Goal: Task Accomplishment & Management: Manage account settings

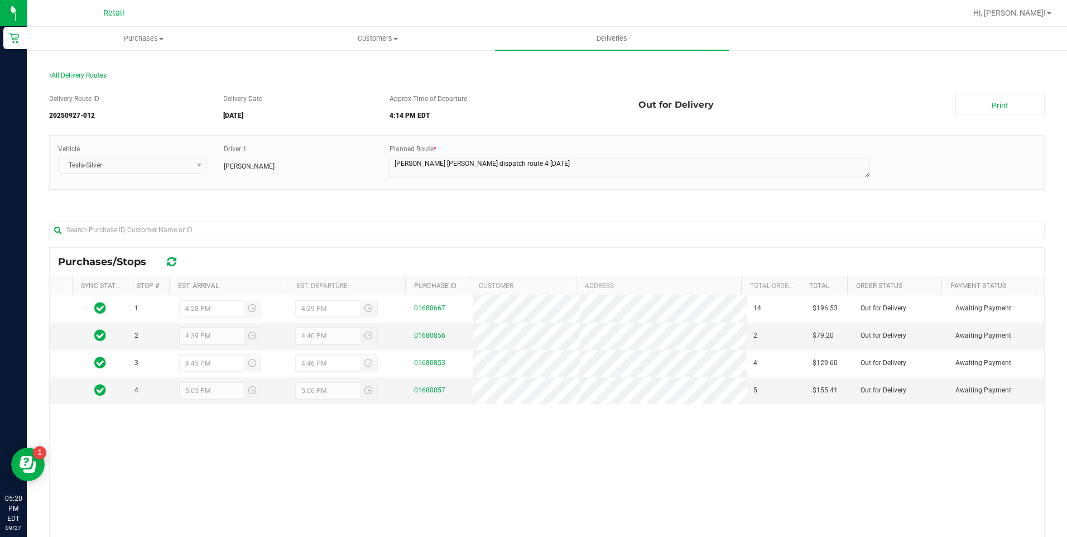
click at [566, 23] on div at bounding box center [583, 13] width 766 height 22
click at [595, 36] on span "Deliveries" at bounding box center [611, 38] width 61 height 10
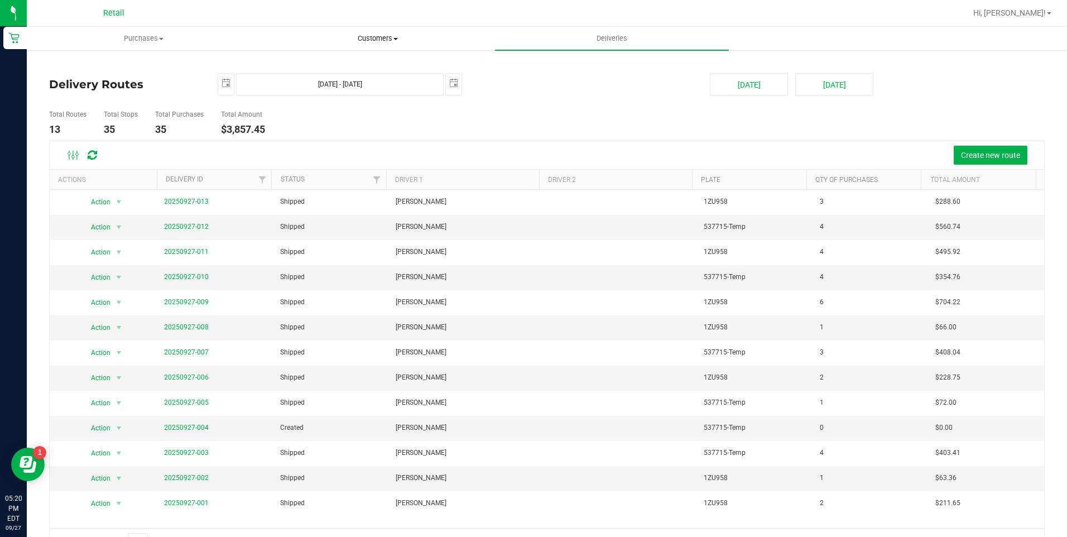
click at [382, 41] on span "Customers" at bounding box center [377, 38] width 233 height 10
click at [341, 67] on li "All customers" at bounding box center [378, 67] width 234 height 13
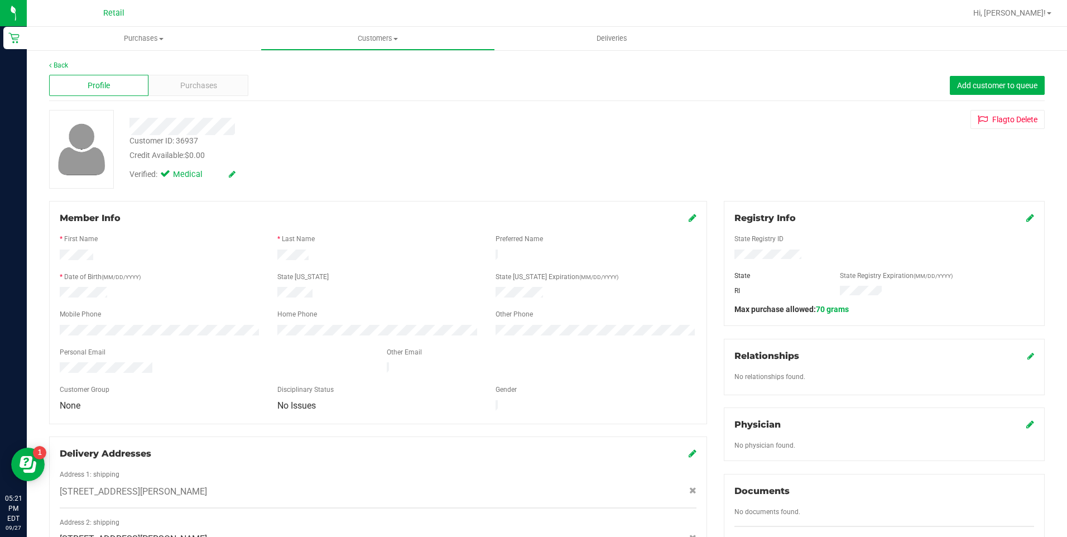
click at [1026, 216] on icon at bounding box center [1030, 217] width 8 height 9
click at [638, 297] on div "Member Info * First Name * Last Name Preferred Name * Date of Birth (MM/DD/YYYY…" at bounding box center [547, 488] width 1012 height 575
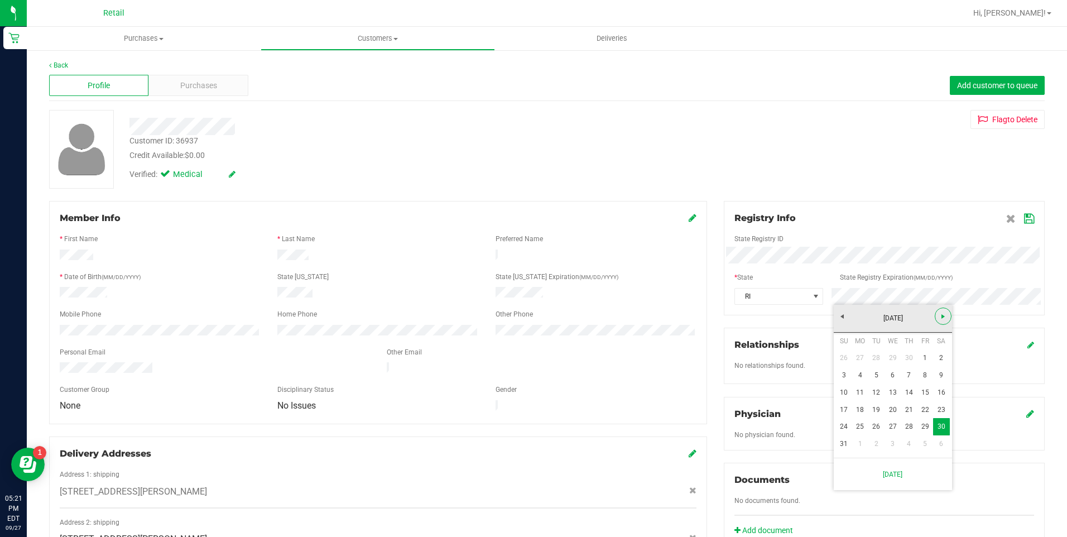
click at [947, 314] on link "Next" at bounding box center [943, 315] width 17 height 17
click at [946, 318] on span "Next" at bounding box center [942, 316] width 9 height 9
click at [941, 318] on span "Next" at bounding box center [942, 316] width 9 height 9
click at [941, 317] on span "Next" at bounding box center [942, 316] width 9 height 9
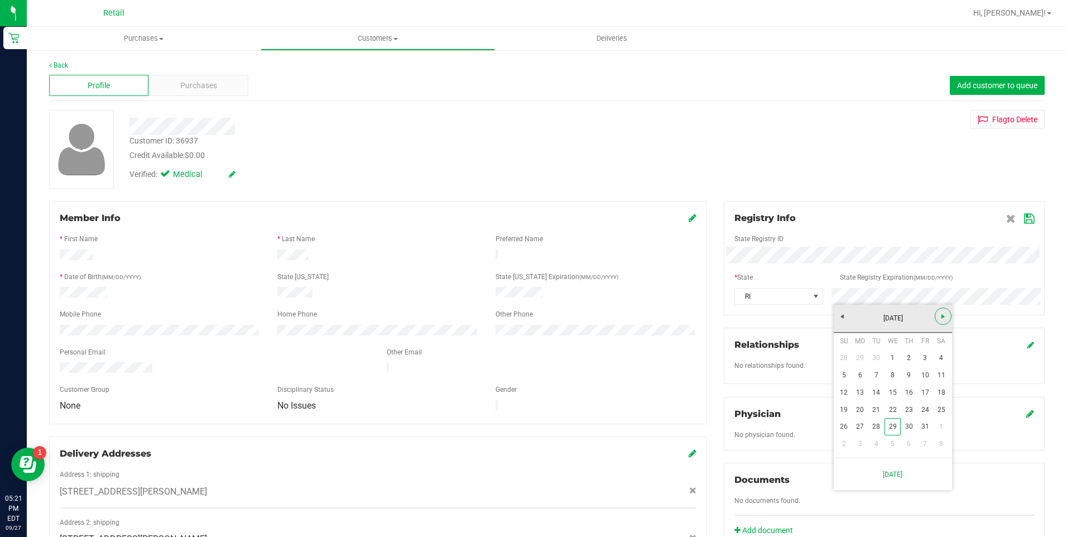
click at [941, 317] on span "Next" at bounding box center [942, 316] width 9 height 9
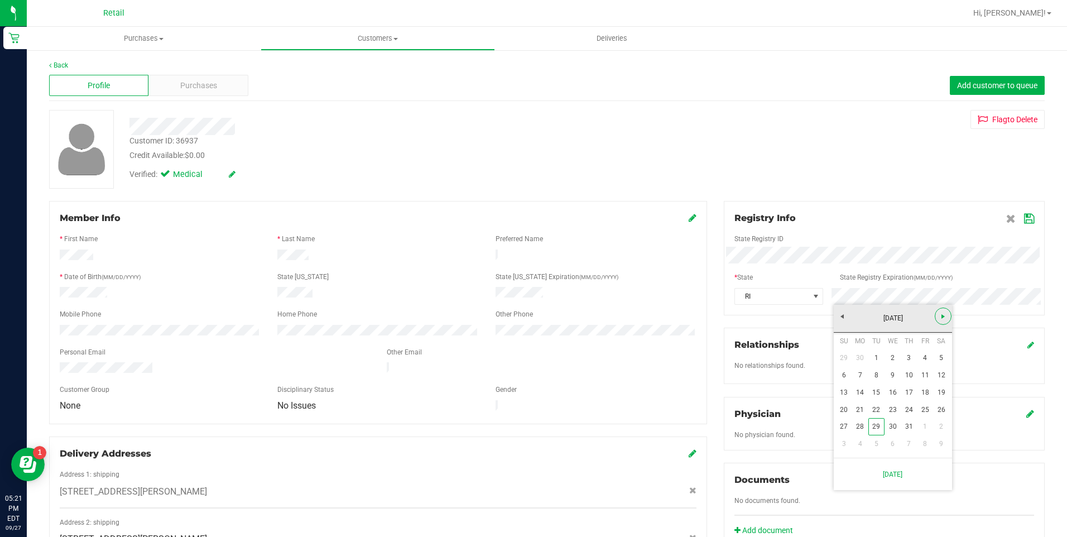
click at [941, 317] on span "Next" at bounding box center [942, 316] width 9 height 9
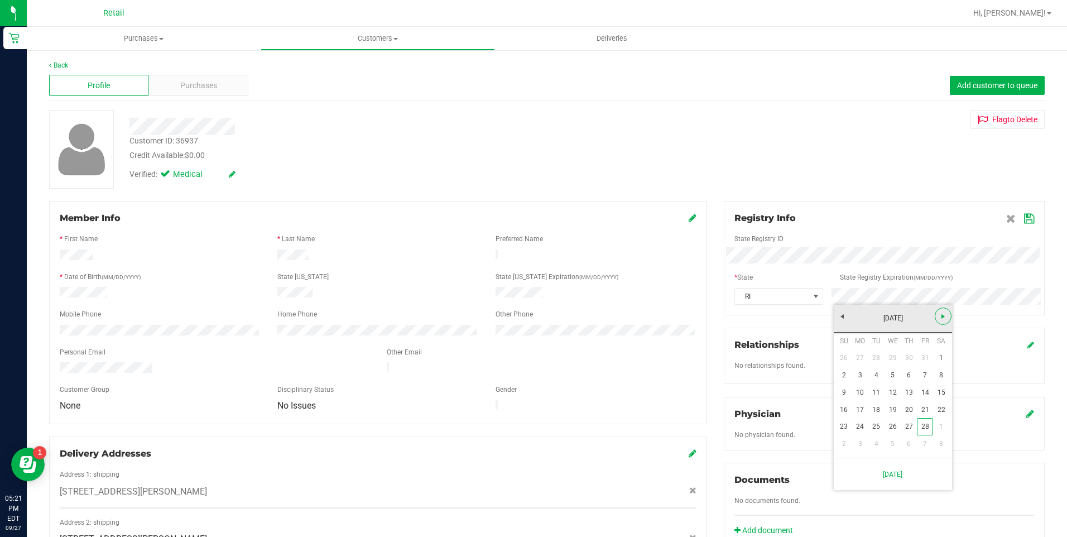
click at [941, 317] on span "Next" at bounding box center [942, 316] width 9 height 9
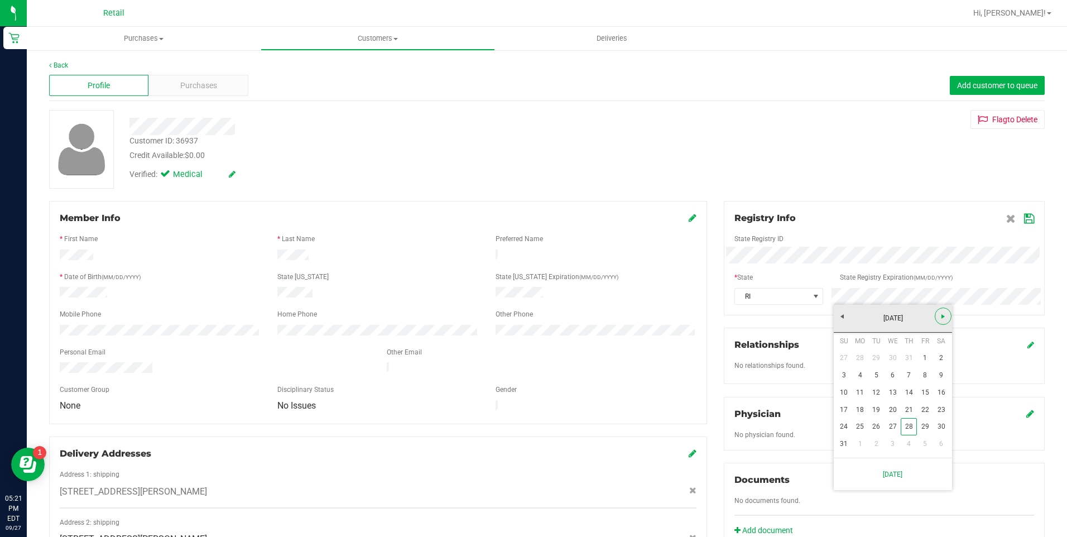
click at [941, 317] on span "Next" at bounding box center [942, 316] width 9 height 9
click at [848, 315] on link "[DATE]" at bounding box center [893, 318] width 120 height 17
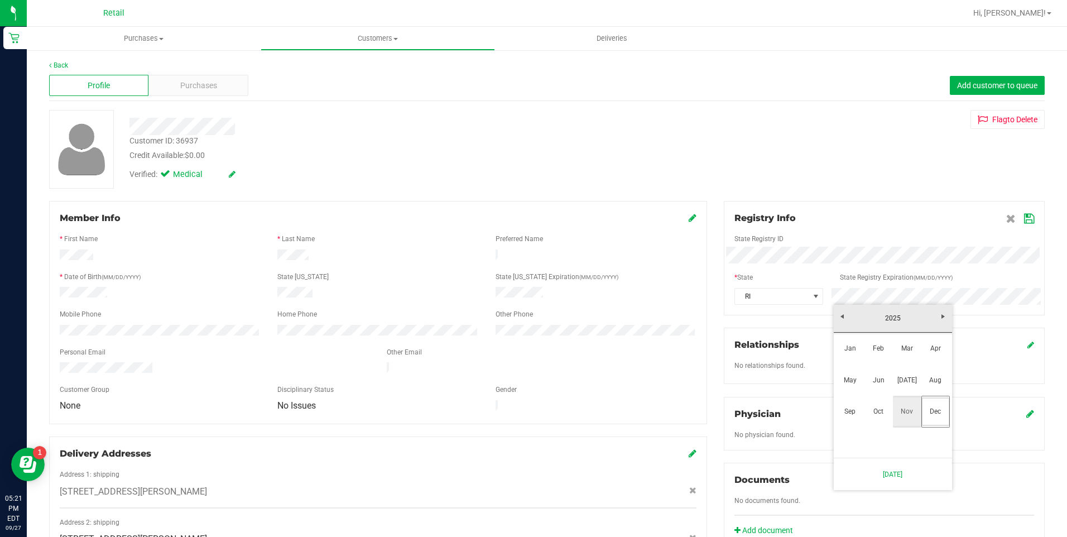
click at [909, 420] on link "Nov" at bounding box center [907, 411] width 28 height 28
click at [892, 373] on link "5" at bounding box center [892, 375] width 16 height 17
click at [1026, 218] on div "Registry Info State Registry ID * State State Registry Expiration (MM/DD/YYYY) …" at bounding box center [884, 258] width 321 height 114
click at [1026, 220] on div "Registry Info State Registry ID * State State Registry Expiration (MM/DD/YYYY) …" at bounding box center [884, 258] width 321 height 114
click at [1024, 219] on icon at bounding box center [1029, 218] width 10 height 9
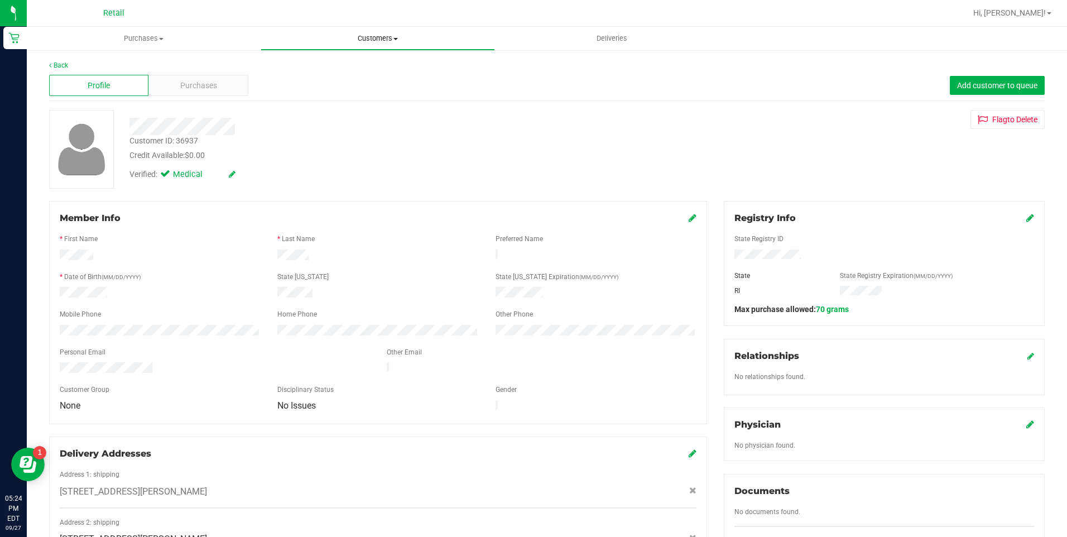
click at [354, 41] on span "Customers" at bounding box center [377, 38] width 233 height 10
click at [314, 70] on span "All customers" at bounding box center [301, 66] width 80 height 9
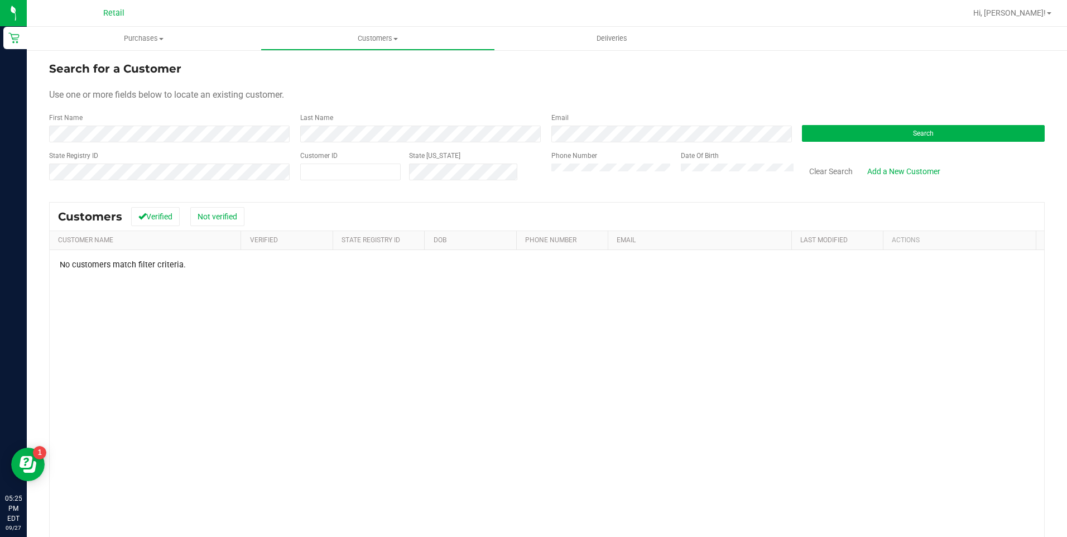
click at [370, 158] on div "Customer ID" at bounding box center [350, 171] width 100 height 40
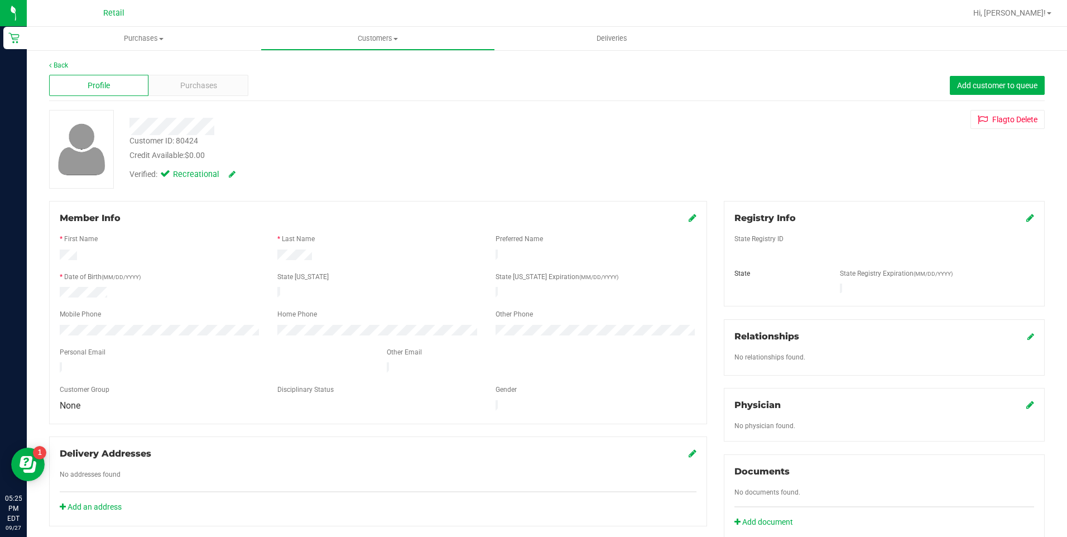
click at [689, 222] on icon at bounding box center [693, 217] width 8 height 9
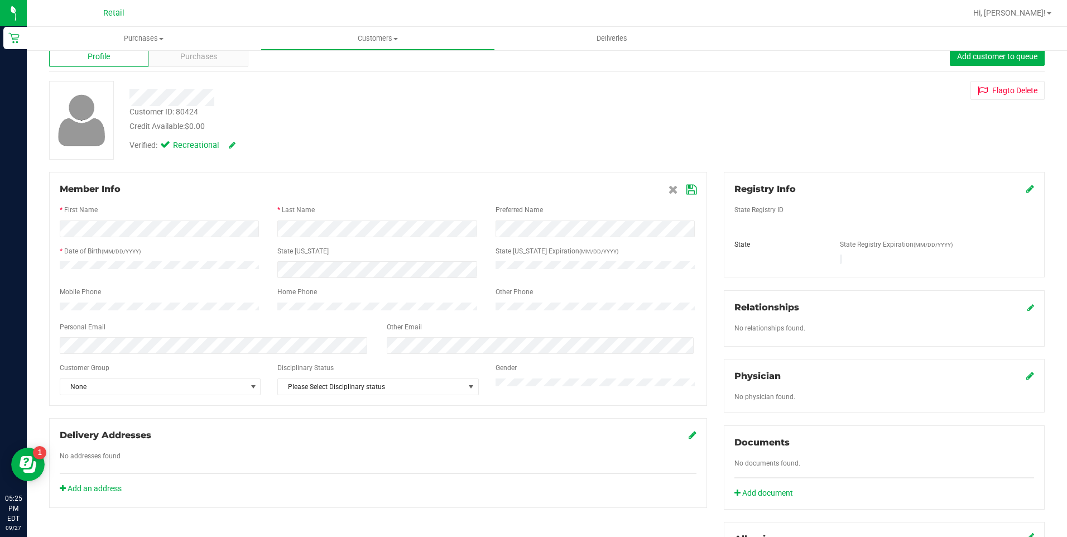
scroll to position [56, 0]
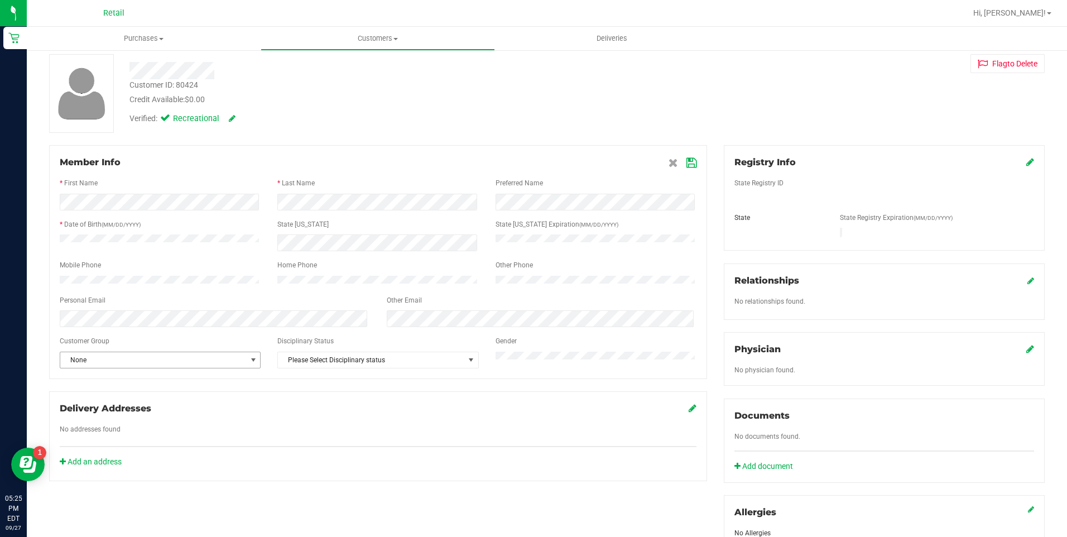
click at [227, 368] on span "None" at bounding box center [153, 360] width 186 height 16
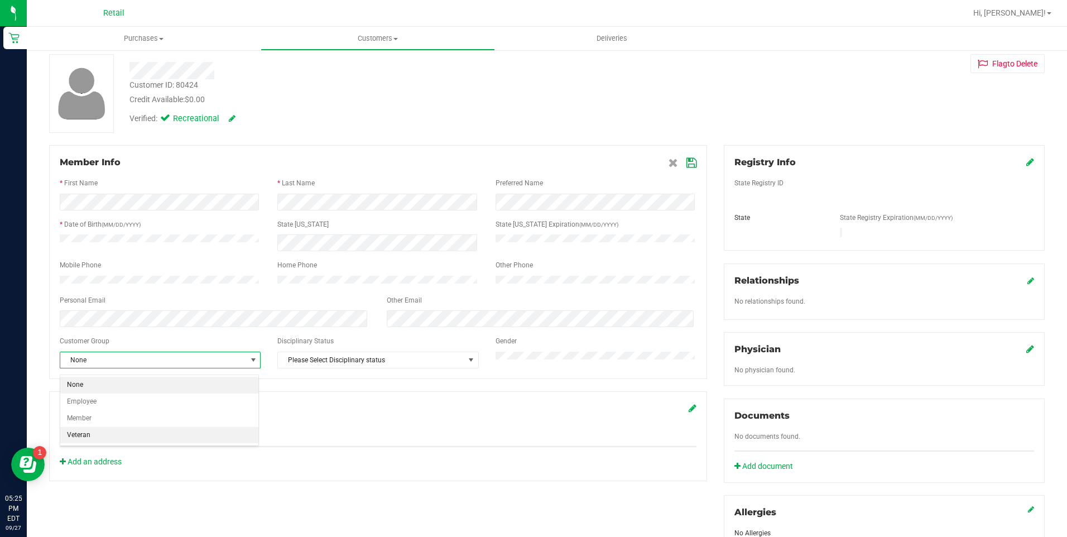
click at [143, 429] on li "Veteran" at bounding box center [159, 435] width 198 height 17
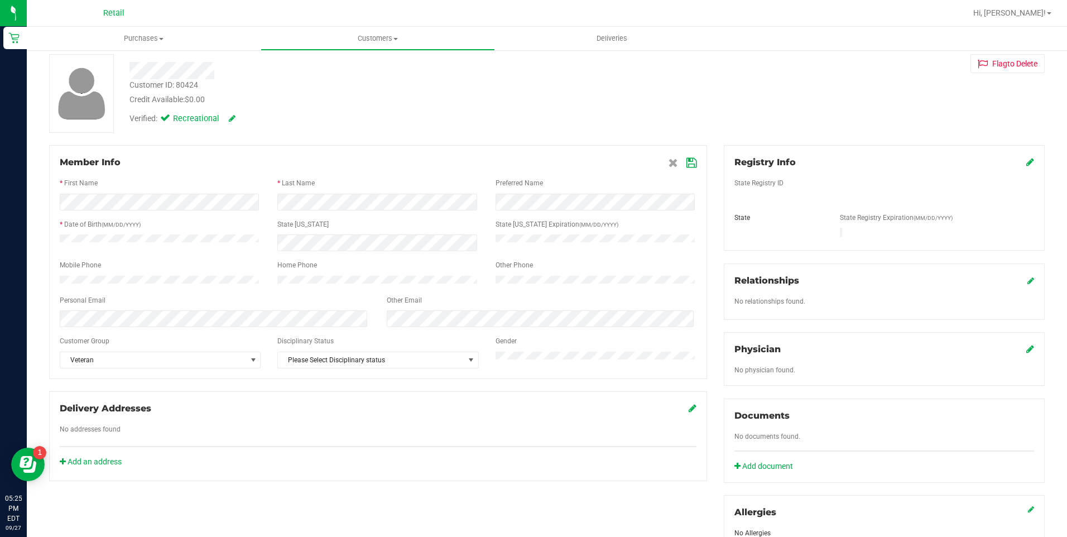
click at [687, 164] on icon at bounding box center [691, 162] width 10 height 9
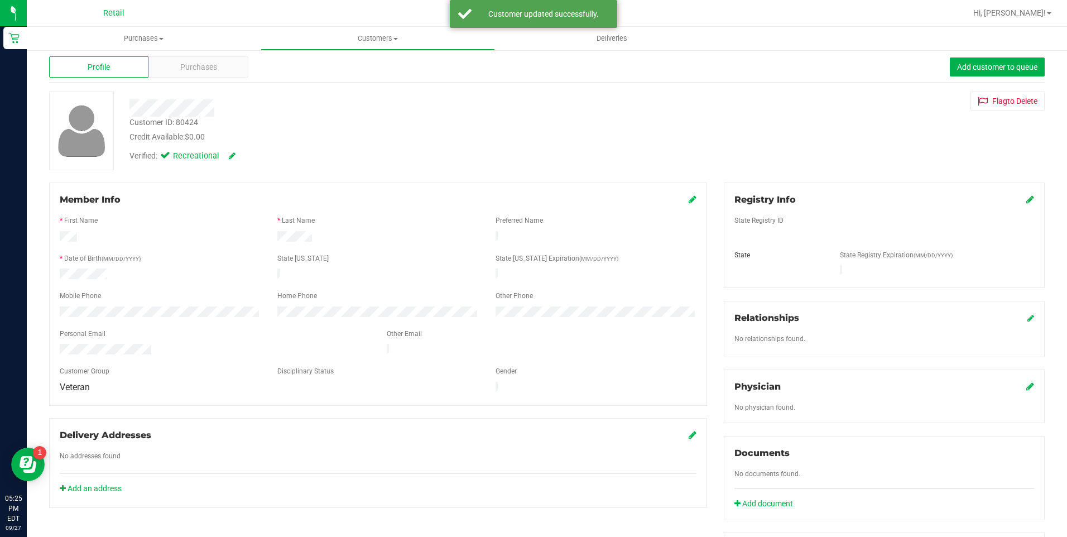
scroll to position [0, 0]
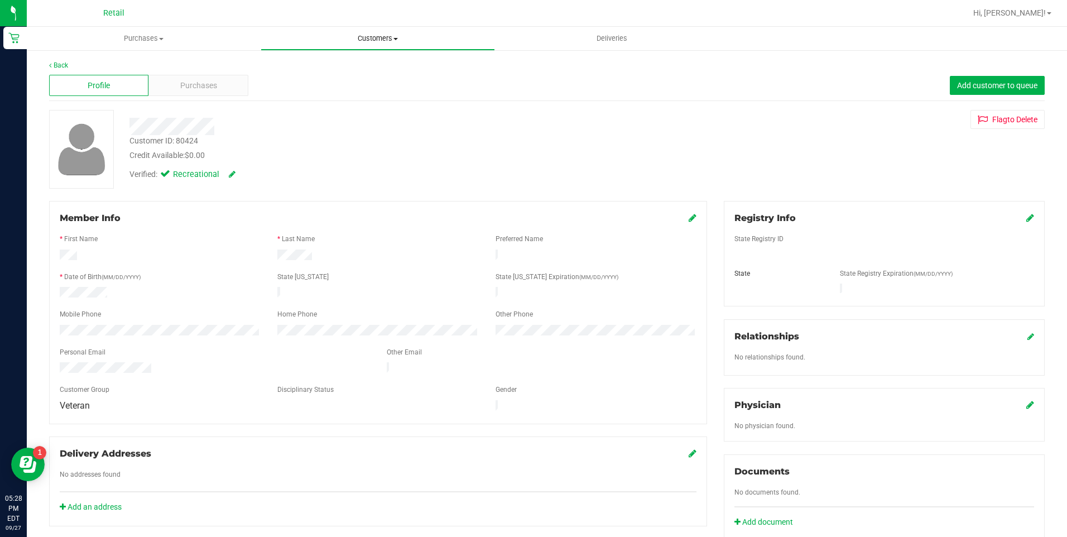
click at [354, 43] on span "Customers" at bounding box center [377, 38] width 233 height 10
click at [333, 73] on li "All customers" at bounding box center [378, 67] width 234 height 13
click at [1026, 216] on icon at bounding box center [1030, 217] width 8 height 9
click at [801, 272] on div at bounding box center [884, 267] width 300 height 9
click at [1013, 215] on span at bounding box center [1020, 217] width 28 height 13
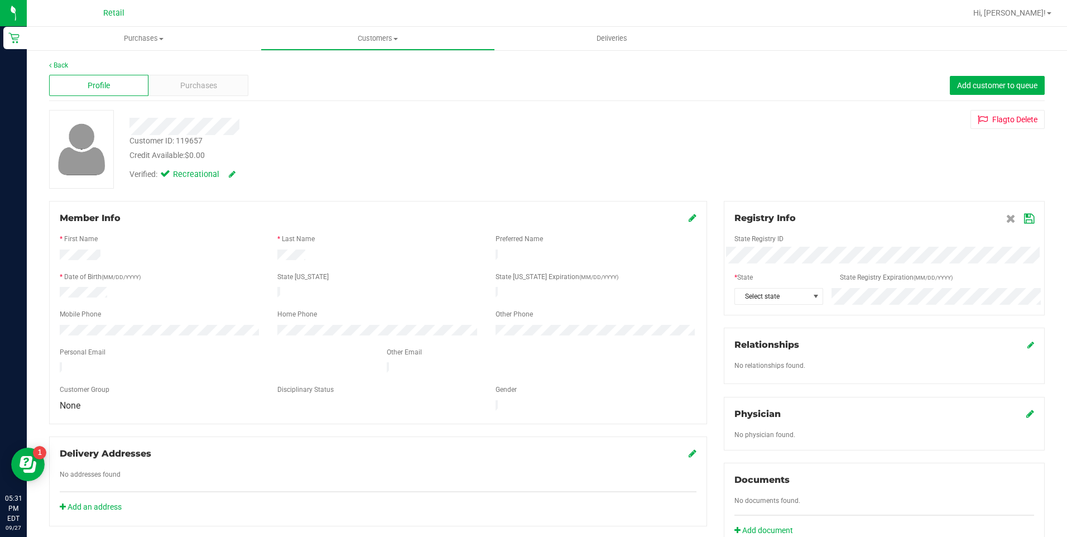
click at [800, 305] on div "Registry Info State Registry ID * State State Registry Expiration (MM/DD/YYYY) …" at bounding box center [884, 258] width 321 height 114
click at [799, 293] on span "Select state" at bounding box center [772, 296] width 74 height 16
click at [871, 282] on label "State Registry Expiration (MM/DD/YYYY)" at bounding box center [896, 277] width 113 height 10
click at [1024, 220] on span at bounding box center [1020, 217] width 28 height 13
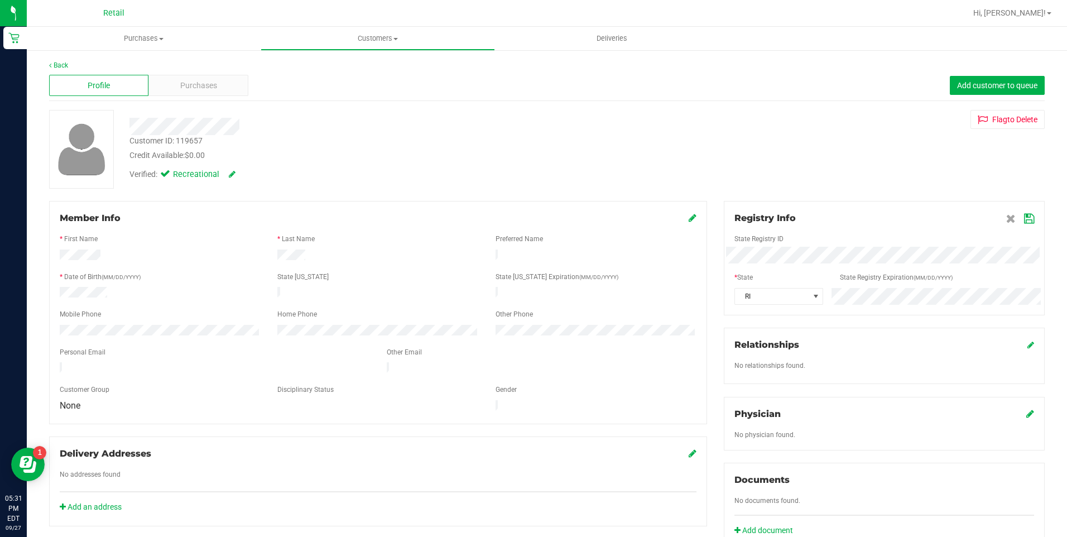
click at [1024, 219] on icon at bounding box center [1029, 218] width 10 height 9
click at [232, 174] on icon at bounding box center [232, 174] width 7 height 8
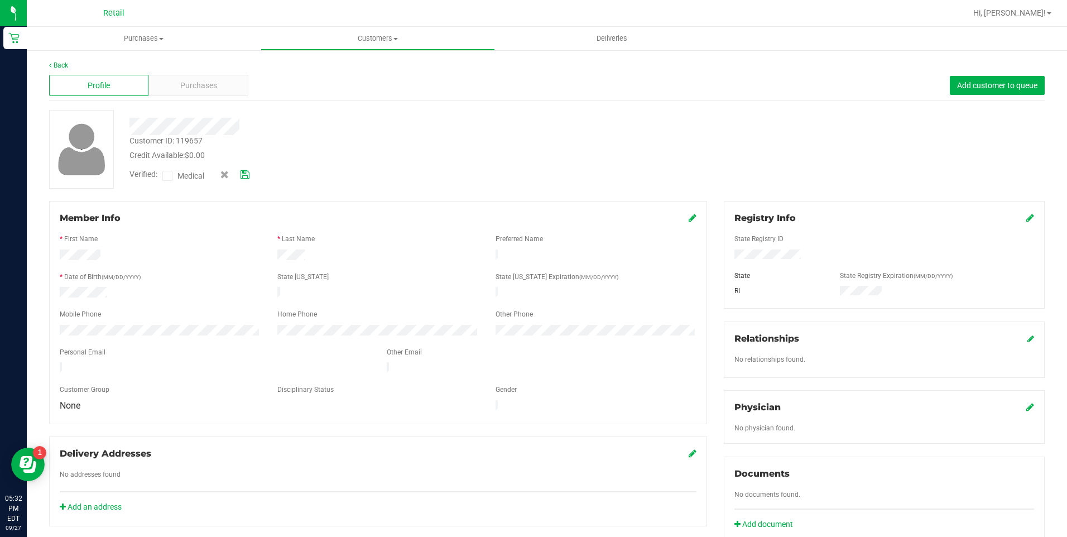
click at [163, 178] on span at bounding box center [167, 176] width 10 height 10
click at [0, 0] on input "Medical" at bounding box center [0, 0] width 0 height 0
click at [245, 176] on icon at bounding box center [244, 175] width 9 height 8
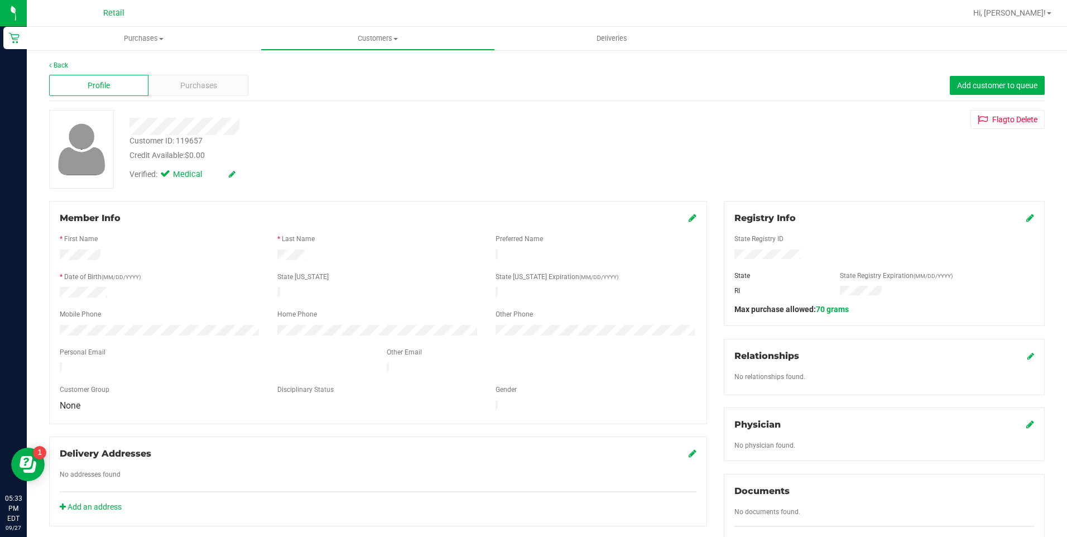
click at [1022, 210] on div "Registry Info State Registry ID State State Registry Expiration (MM/DD/YYYY) [G…" at bounding box center [884, 263] width 321 height 125
click at [1026, 215] on icon at bounding box center [1030, 217] width 8 height 9
click at [620, 319] on div "Member Info * First Name * Last Name Preferred Name * Date of Birth (MM/DD/YYYY…" at bounding box center [547, 488] width 1012 height 575
click at [1024, 223] on icon at bounding box center [1029, 218] width 10 height 9
